Goal: Task Accomplishment & Management: Manage account settings

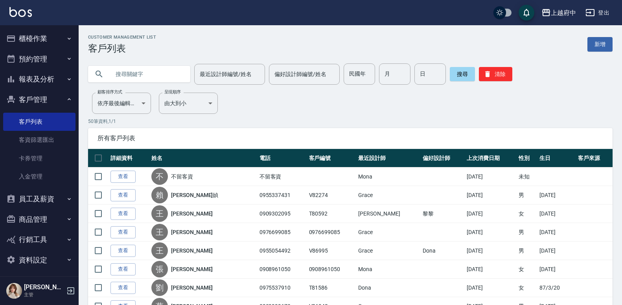
click at [175, 71] on input "text" at bounding box center [147, 73] width 74 height 21
type input "0983132877"
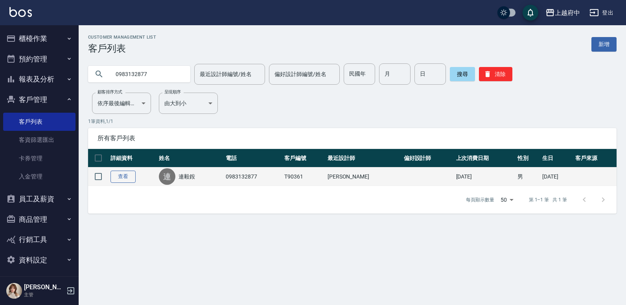
click at [130, 174] on link "查看" at bounding box center [123, 176] width 25 height 12
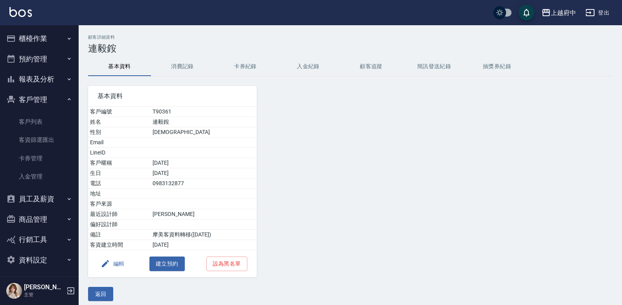
click at [109, 259] on icon "button" at bounding box center [105, 263] width 9 height 9
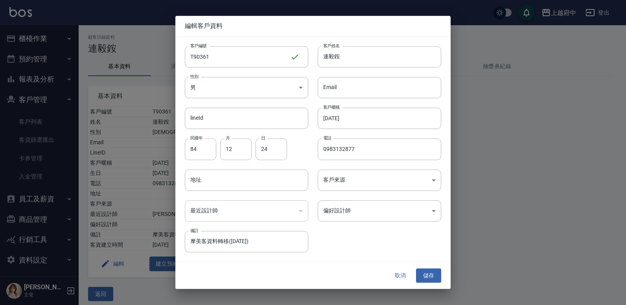
click at [102, 295] on div at bounding box center [313, 152] width 626 height 305
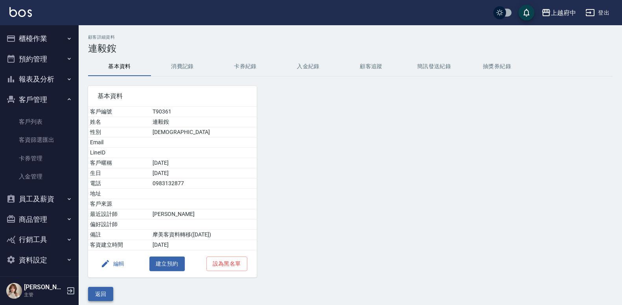
click at [106, 291] on button "返回" at bounding box center [100, 293] width 25 height 15
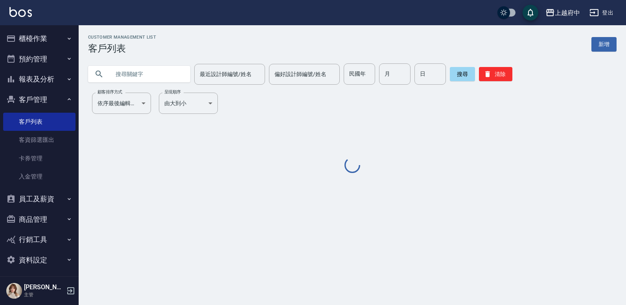
click at [150, 73] on input "text" at bounding box center [147, 73] width 74 height 21
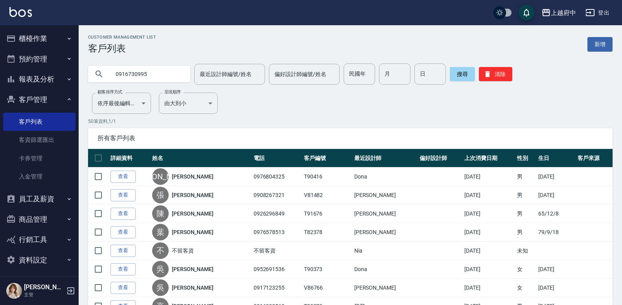
type input "0916730995"
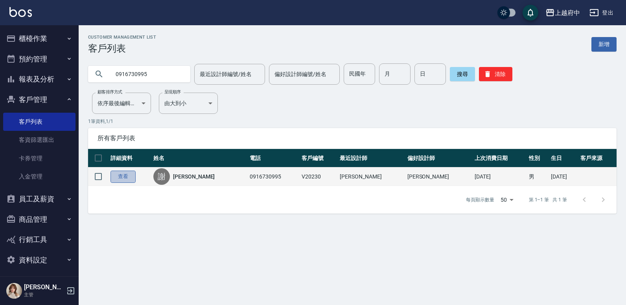
click at [127, 178] on link "查看" at bounding box center [123, 176] width 25 height 12
